Goal: Task Accomplishment & Management: Manage account settings

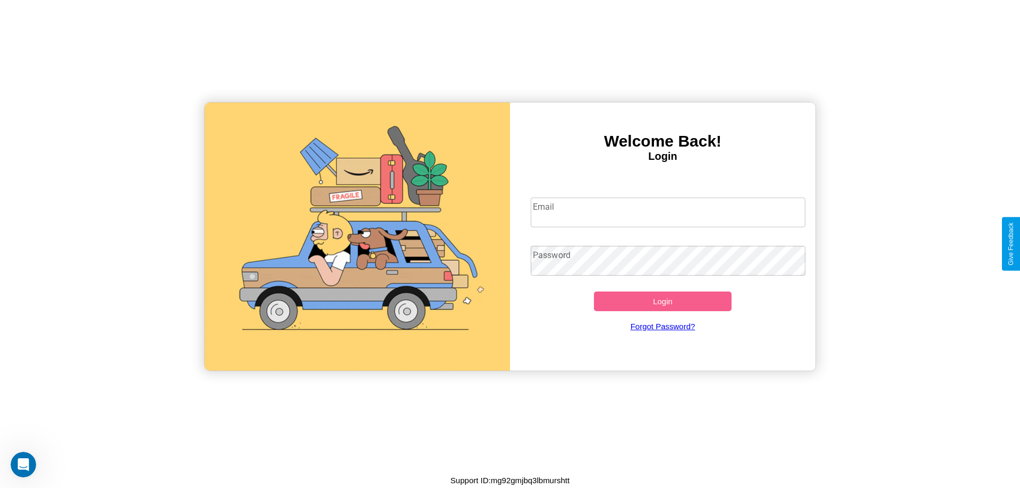
click at [668, 212] on input "Email" at bounding box center [668, 213] width 275 height 30
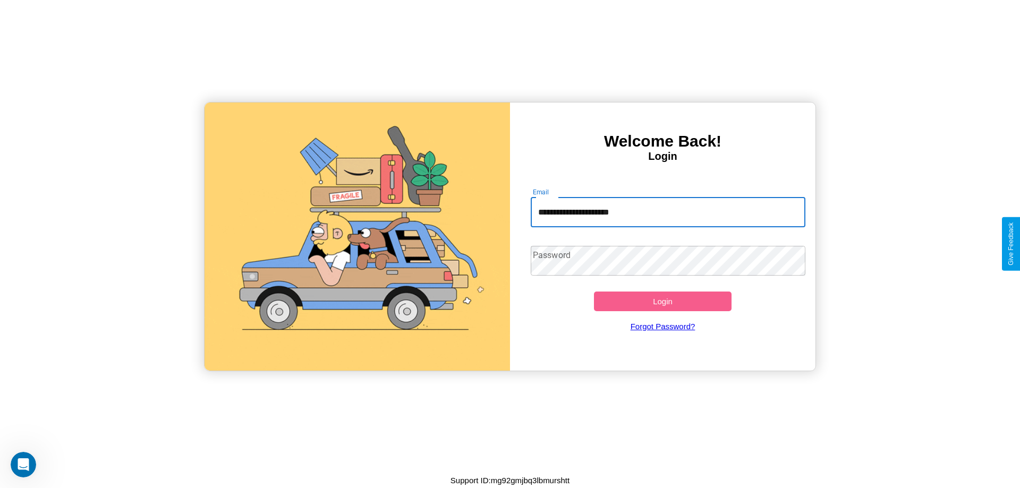
type input "**********"
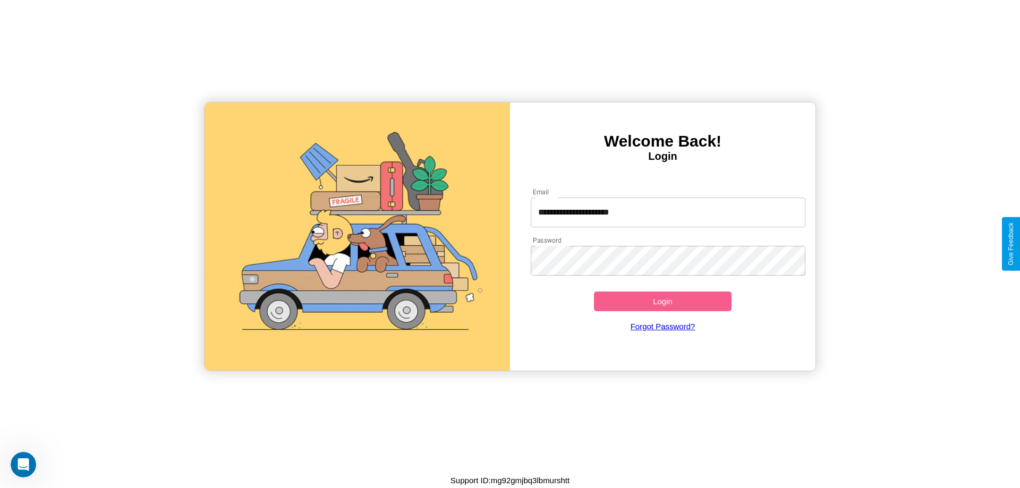
click at [662, 301] on button "Login" at bounding box center [663, 302] width 138 height 20
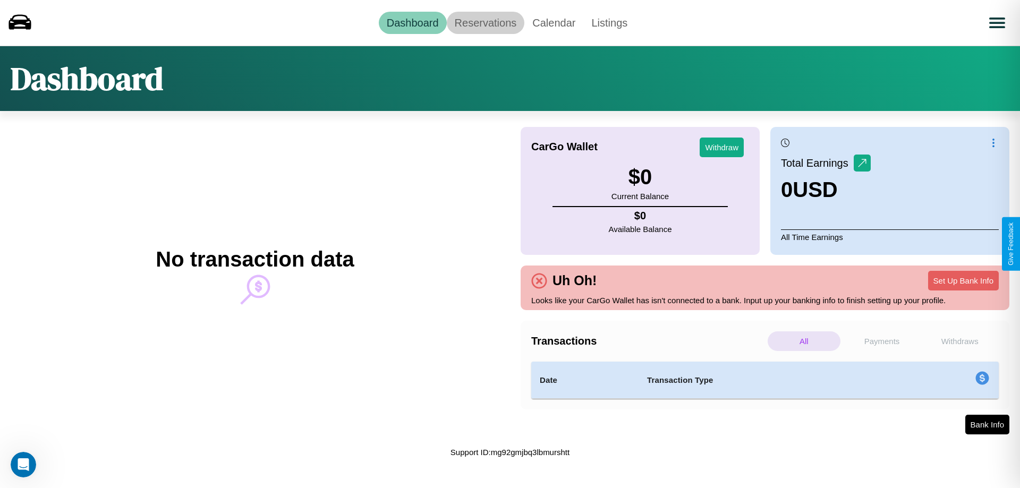
click at [485, 22] on link "Reservations" at bounding box center [486, 23] width 78 height 22
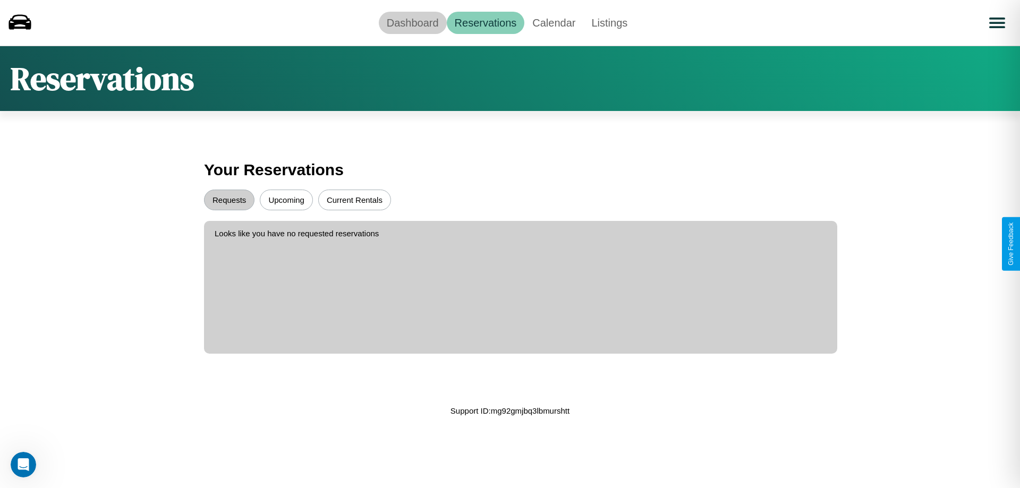
click at [412, 22] on link "Dashboard" at bounding box center [413, 23] width 68 height 22
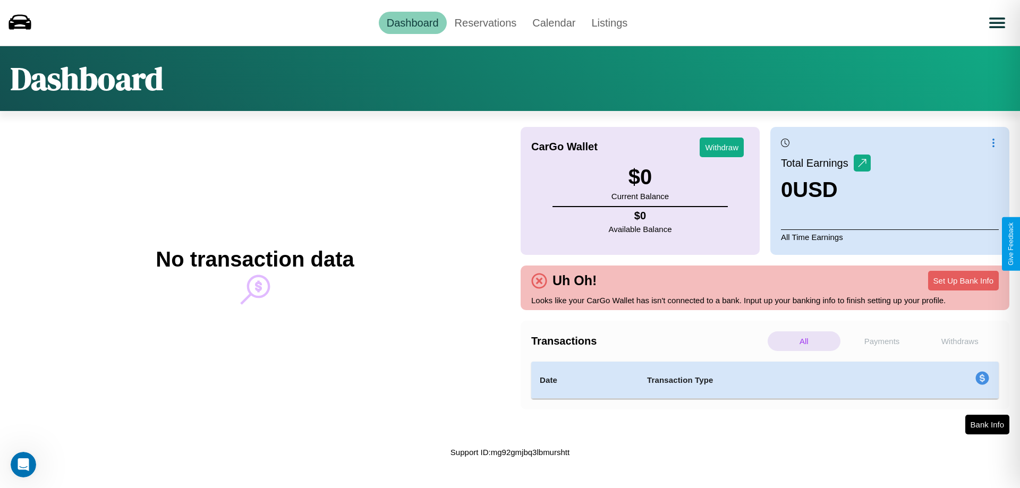
click at [882, 341] on p "Payments" at bounding box center [882, 341] width 73 height 20
click at [804, 341] on p "All" at bounding box center [804, 341] width 73 height 20
click at [882, 341] on p "Payments" at bounding box center [882, 341] width 73 height 20
click at [959, 341] on p "Withdraws" at bounding box center [959, 341] width 73 height 20
